Goal: Transaction & Acquisition: Purchase product/service

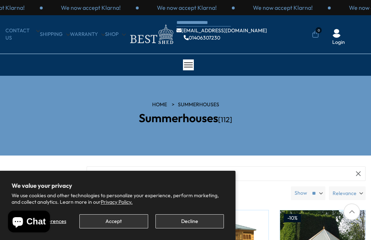
click at [114, 223] on button "Accept" at bounding box center [113, 221] width 68 height 14
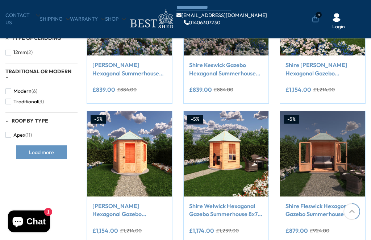
scroll to position [342, 0]
click at [140, 143] on img at bounding box center [129, 153] width 85 height 85
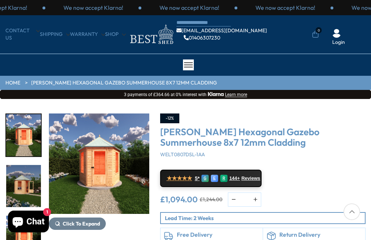
click at [103, 179] on img "1 / 9" at bounding box center [99, 163] width 100 height 100
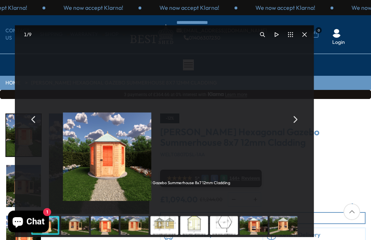
scroll to position [2, 0]
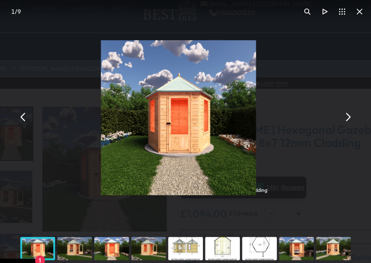
click at [288, 112] on button "You can close this modal content with the ESC key" at bounding box center [295, 119] width 14 height 14
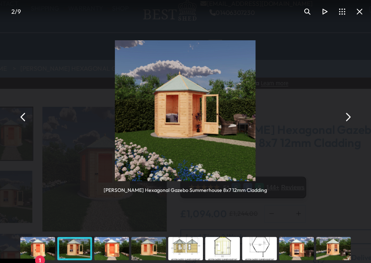
click at [288, 112] on button "You can close this modal content with the ESC key" at bounding box center [295, 119] width 14 height 14
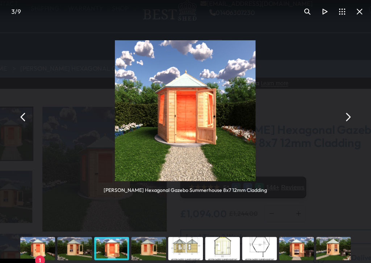
click at [288, 112] on button "You can close this modal content with the ESC key" at bounding box center [295, 119] width 14 height 14
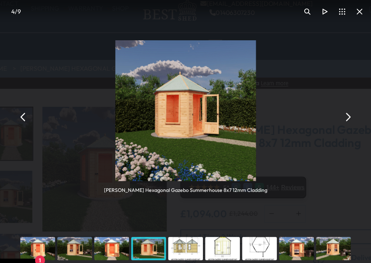
click at [288, 112] on button "You can close this modal content with the ESC key" at bounding box center [295, 119] width 14 height 14
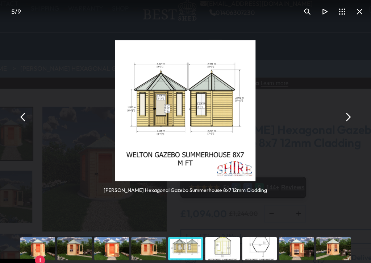
click at [288, 112] on button "You can close this modal content with the ESC key" at bounding box center [295, 119] width 14 height 14
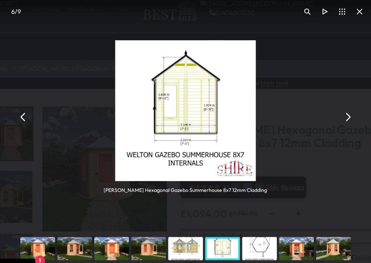
click at [288, 112] on button "You can close this modal content with the ESC key" at bounding box center [295, 119] width 14 height 14
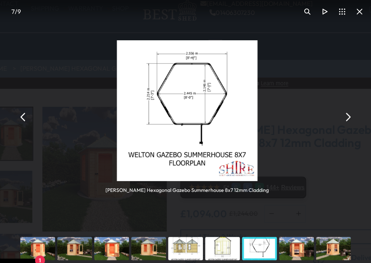
click at [288, 112] on button "You can close this modal content with the ESC key" at bounding box center [295, 119] width 14 height 14
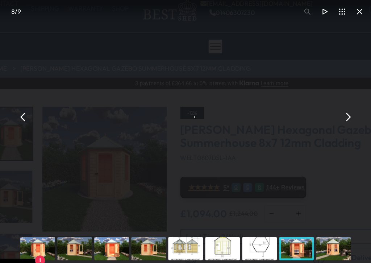
click at [288, 112] on button "You can close this modal content with the ESC key" at bounding box center [295, 119] width 14 height 14
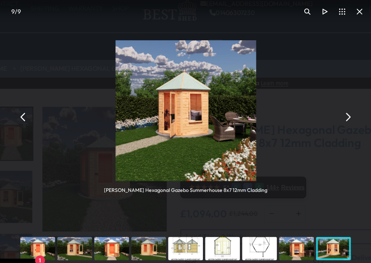
click at [288, 112] on button "You can close this modal content with the ESC key" at bounding box center [295, 119] width 14 height 14
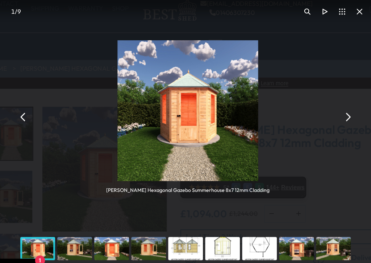
click at [288, 112] on button "You can close this modal content with the ESC key" at bounding box center [295, 119] width 14 height 14
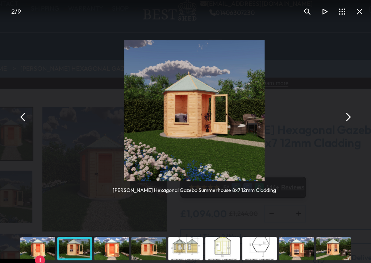
click at [288, 112] on button "You can close this modal content with the ESC key" at bounding box center [295, 119] width 14 height 14
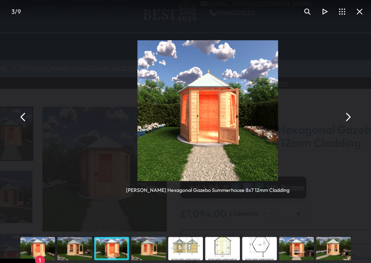
click at [288, 112] on button "You can close this modal content with the ESC key" at bounding box center [295, 119] width 14 height 14
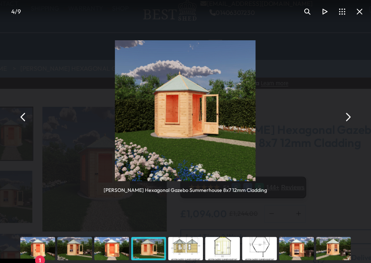
click at [297, 28] on button "You can close this modal content with the ESC key" at bounding box center [304, 35] width 14 height 14
